Goal: Transaction & Acquisition: Purchase product/service

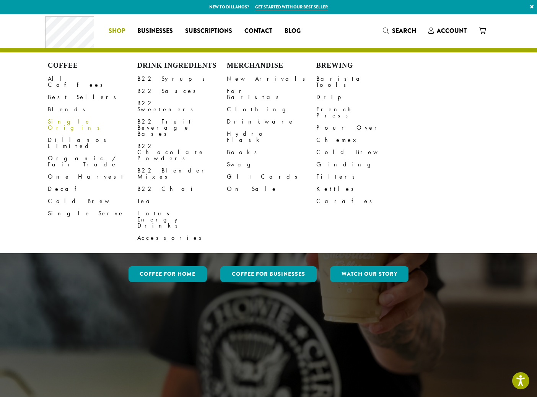
click at [63, 115] on link "Single Origins" at bounding box center [92, 124] width 89 height 18
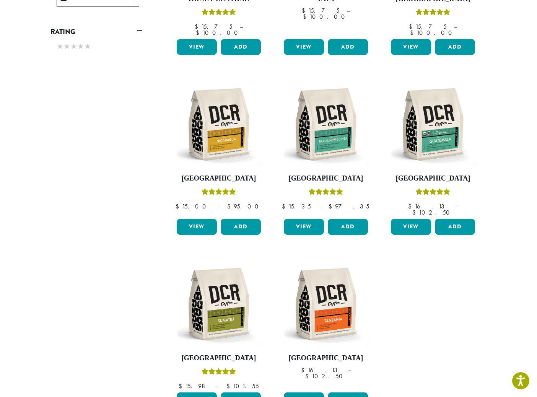
scroll to position [421, 0]
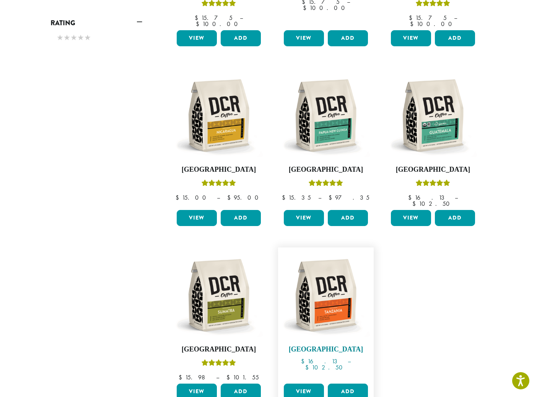
click at [328, 289] on img at bounding box center [326, 295] width 88 height 88
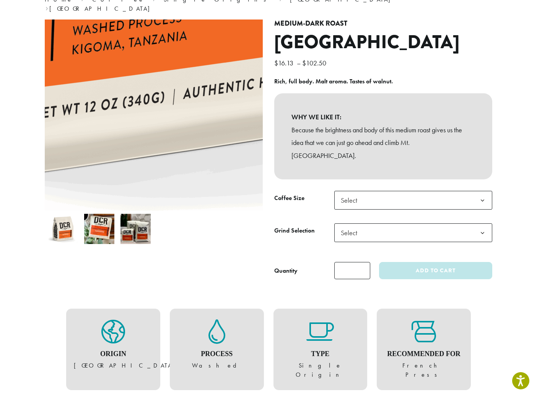
scroll to position [76, 0]
